Goal: Task Accomplishment & Management: Manage account settings

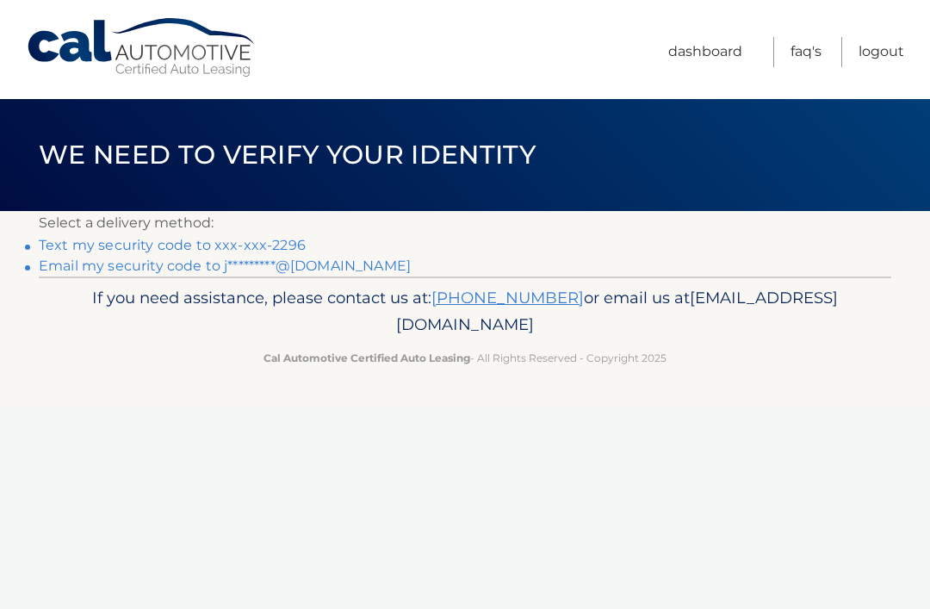
click at [296, 249] on link "Text my security code to xxx-xxx-2296" at bounding box center [172, 245] width 267 height 16
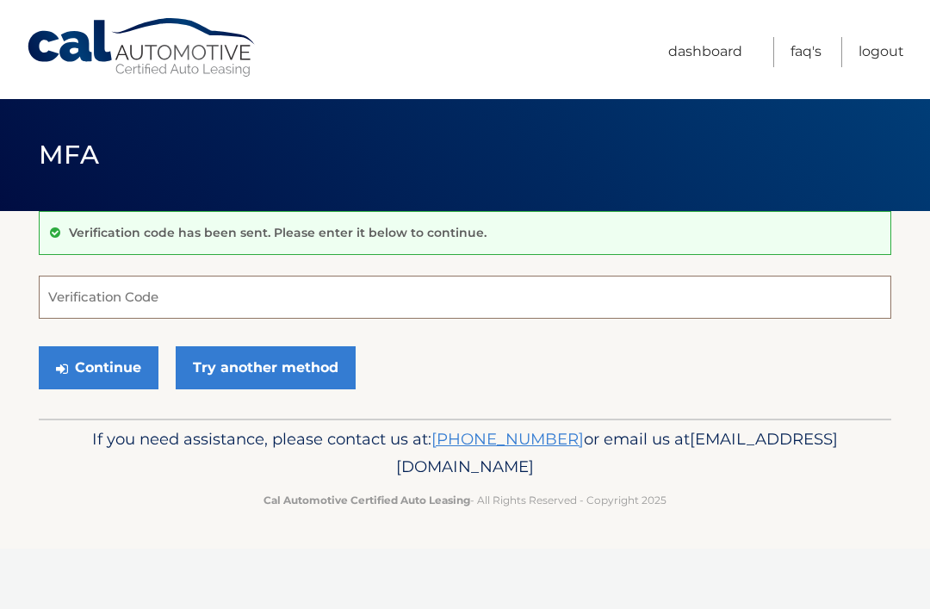
click at [177, 290] on input "Verification Code" at bounding box center [465, 297] width 853 height 43
type input "556788"
click at [124, 368] on button "Continue" at bounding box center [99, 367] width 120 height 43
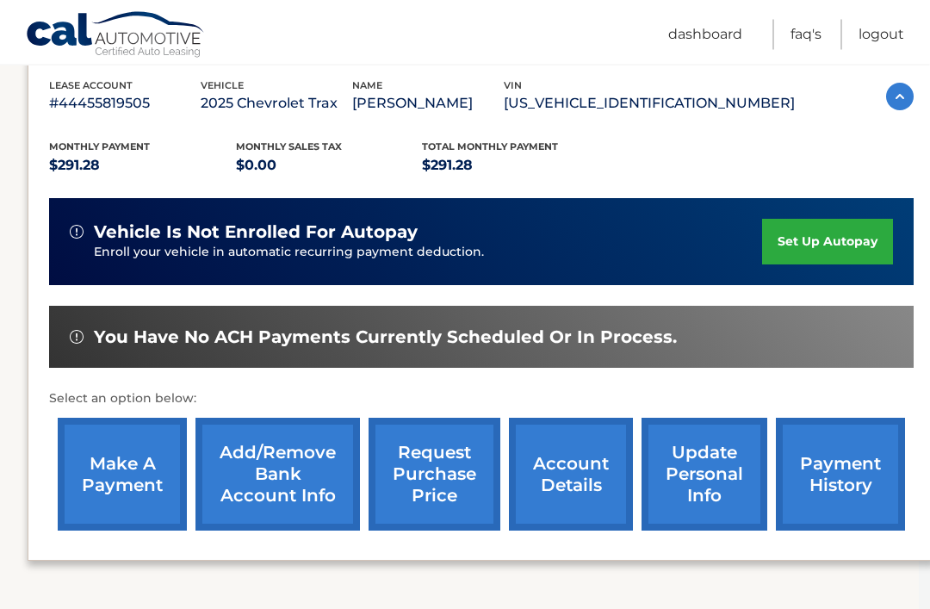
scroll to position [300, 13]
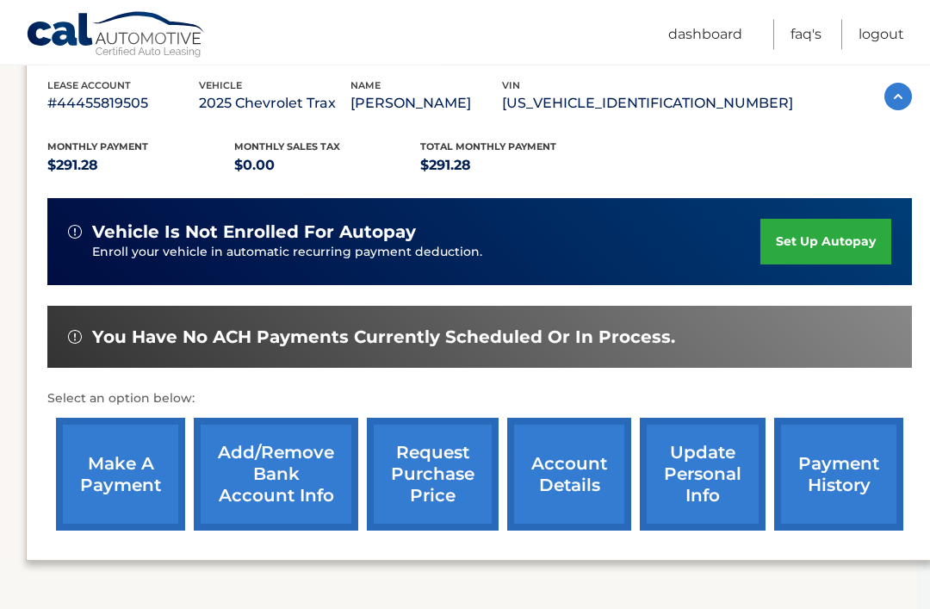
click at [143, 475] on link "make a payment" at bounding box center [120, 475] width 129 height 113
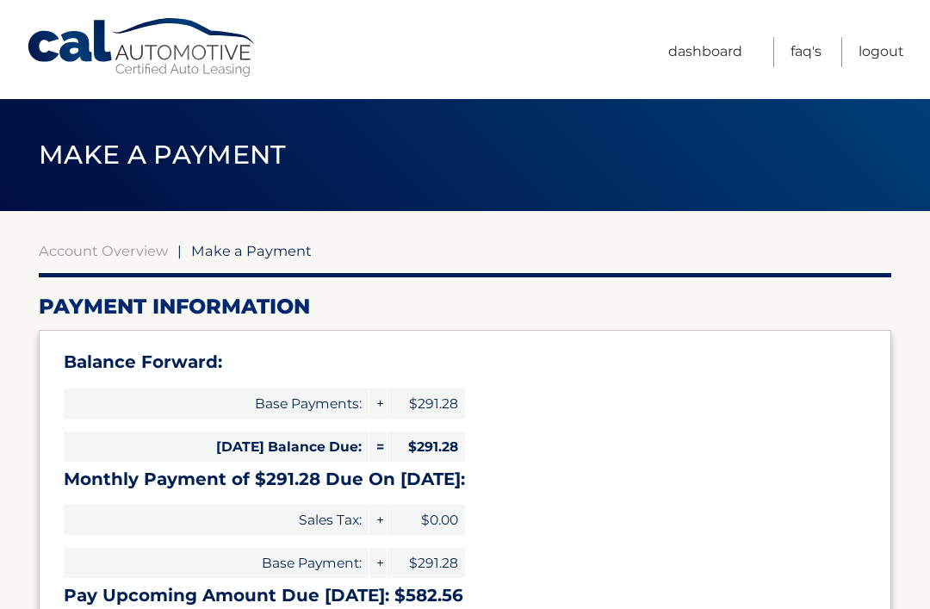
select select "MTllYzJlYzAtZmIwMC00M2RjLTkzMjUtZGZkYjMzNjQ0YTdk"
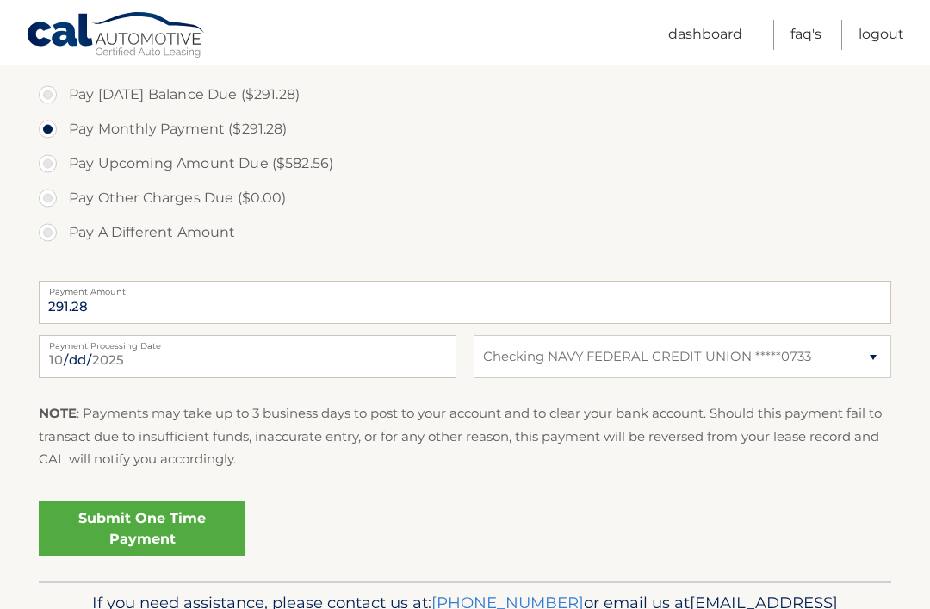
scroll to position [593, 0]
click at [382, 355] on input "2025-10-05" at bounding box center [248, 355] width 418 height 43
click at [394, 362] on input "2025-10-09" at bounding box center [248, 355] width 418 height 43
type input "2025-10-09"
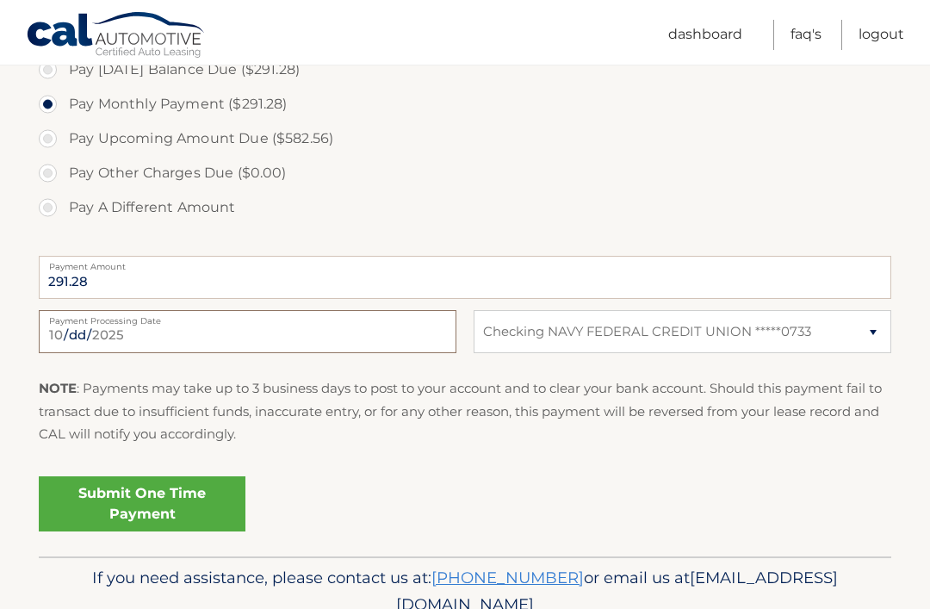
scroll to position [635, 0]
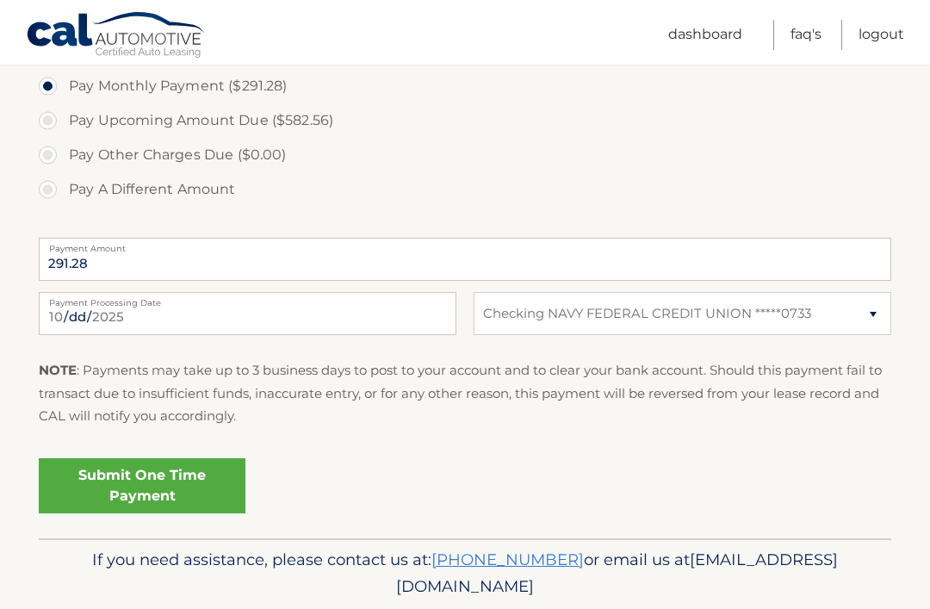
click at [155, 481] on link "Submit One Time Payment" at bounding box center [142, 485] width 207 height 55
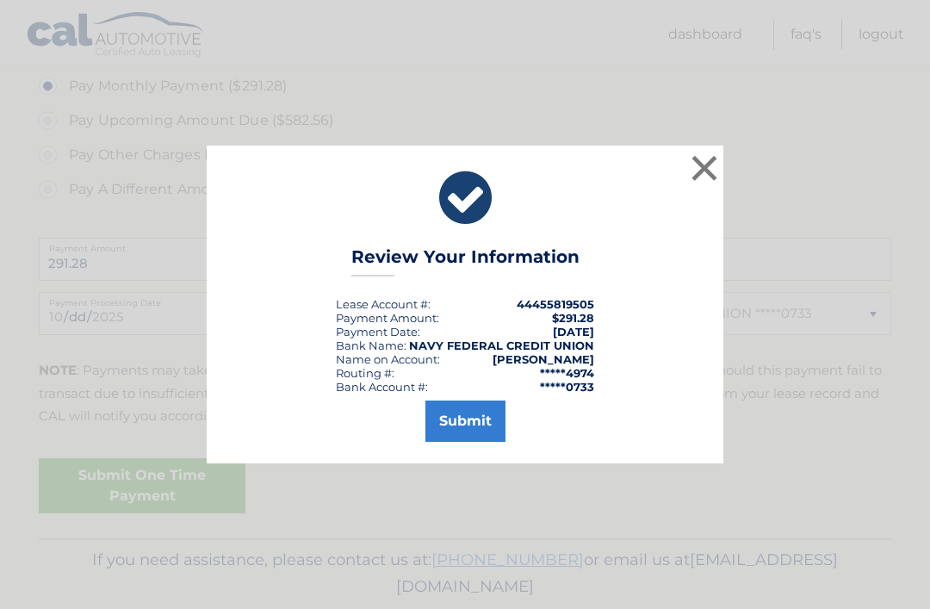
click at [470, 442] on button "Submit" at bounding box center [466, 421] width 80 height 41
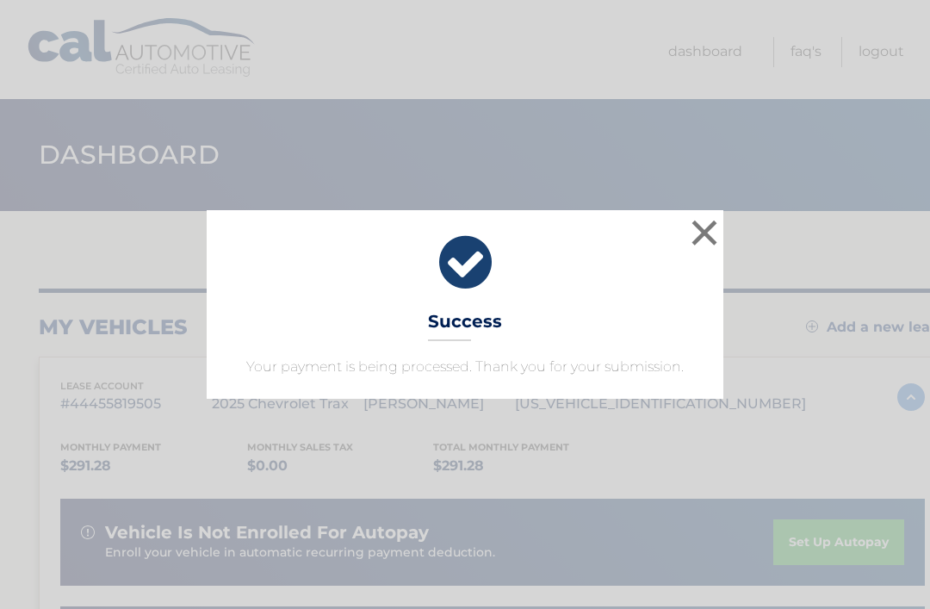
click at [711, 232] on button "×" at bounding box center [704, 232] width 34 height 34
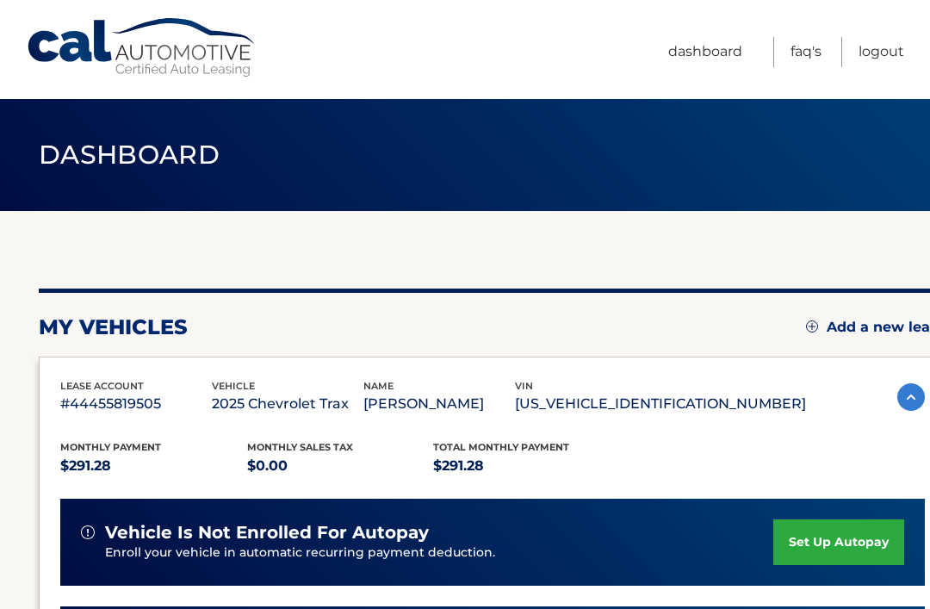
click at [878, 52] on link "Logout" at bounding box center [882, 52] width 46 height 30
